Goal: Information Seeking & Learning: Check status

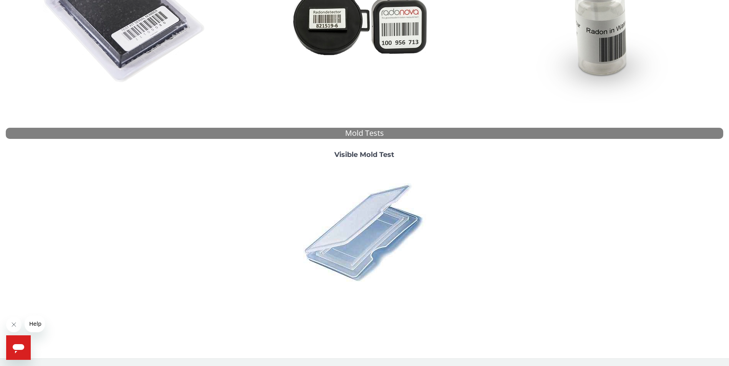
scroll to position [3, 0]
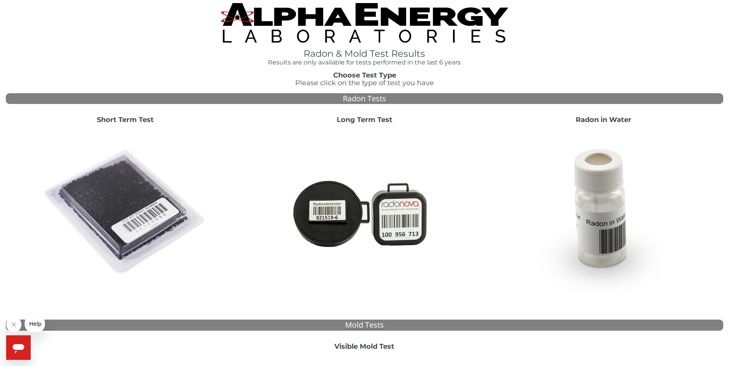
click at [138, 215] on img at bounding box center [125, 212] width 165 height 165
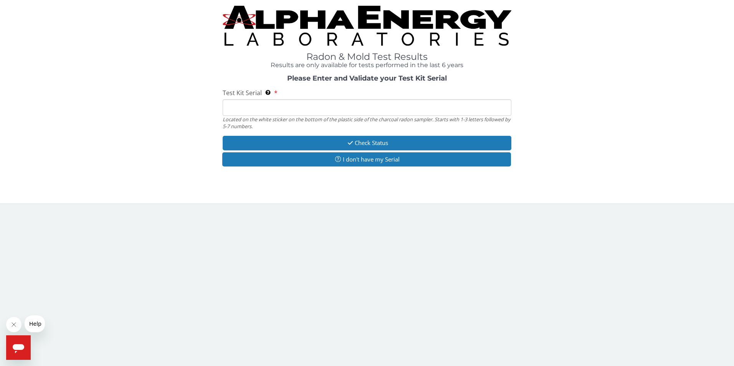
click at [275, 111] on input "Test Kit Serial Located on the white sticker on the bottom of the plastic side …" at bounding box center [367, 107] width 289 height 17
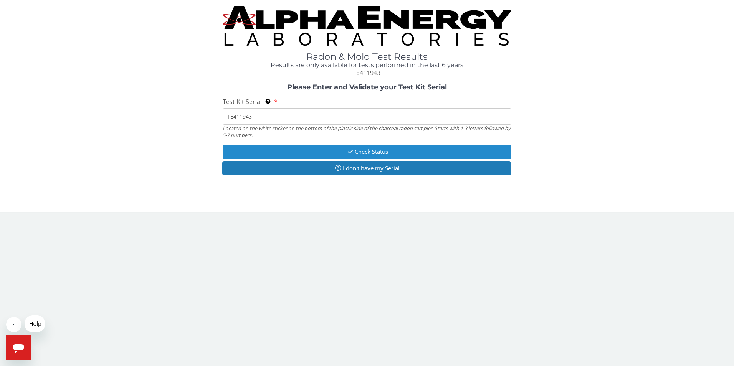
type input "FE411943"
click at [385, 146] on button "Check Status" at bounding box center [367, 152] width 289 height 14
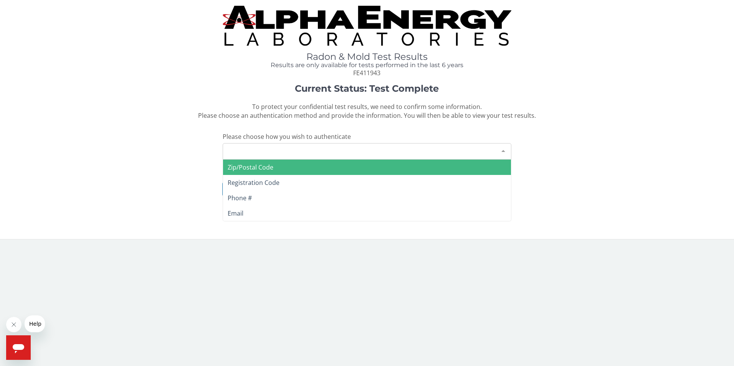
click at [246, 148] on div "Please make a selection" at bounding box center [367, 151] width 289 height 17
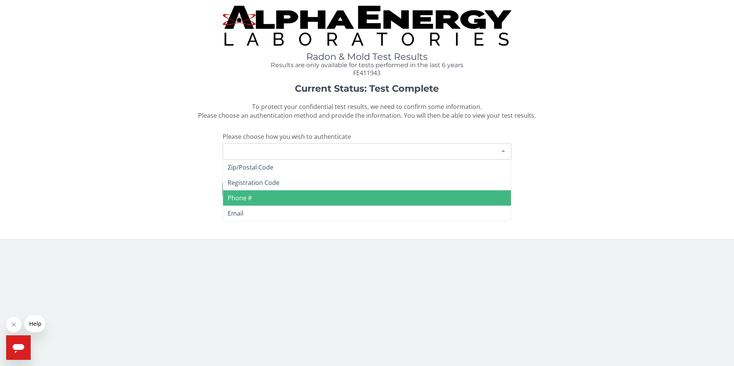
click at [259, 198] on span "Phone #" at bounding box center [367, 198] width 288 height 15
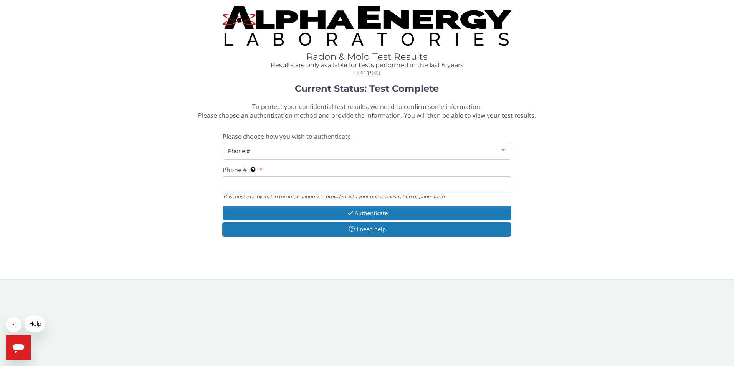
click at [294, 191] on input "Phone # This must exactly match the information you provided with your online r…" at bounding box center [367, 185] width 289 height 17
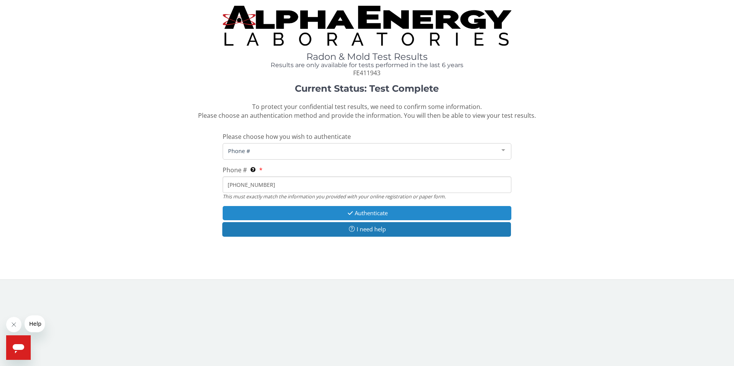
type input "[PHONE_NUMBER]"
click at [295, 215] on button "Authenticate" at bounding box center [367, 213] width 289 height 14
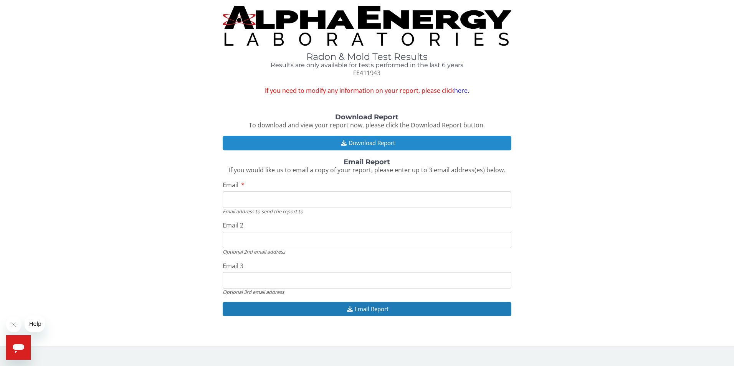
click at [328, 144] on button "Download Report" at bounding box center [367, 143] width 289 height 14
